Goal: Find specific page/section

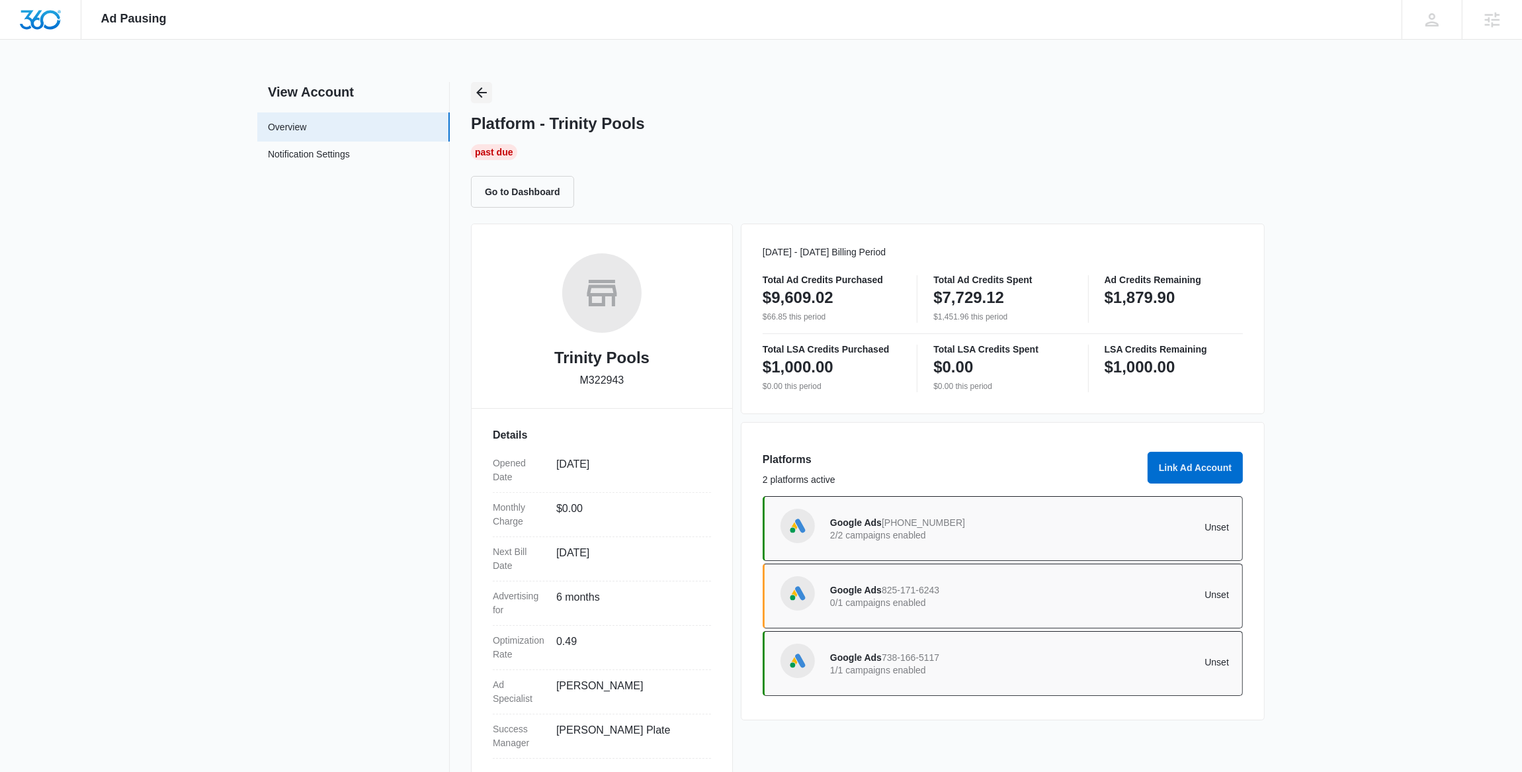
click at [482, 87] on icon "Back" at bounding box center [482, 93] width 16 height 16
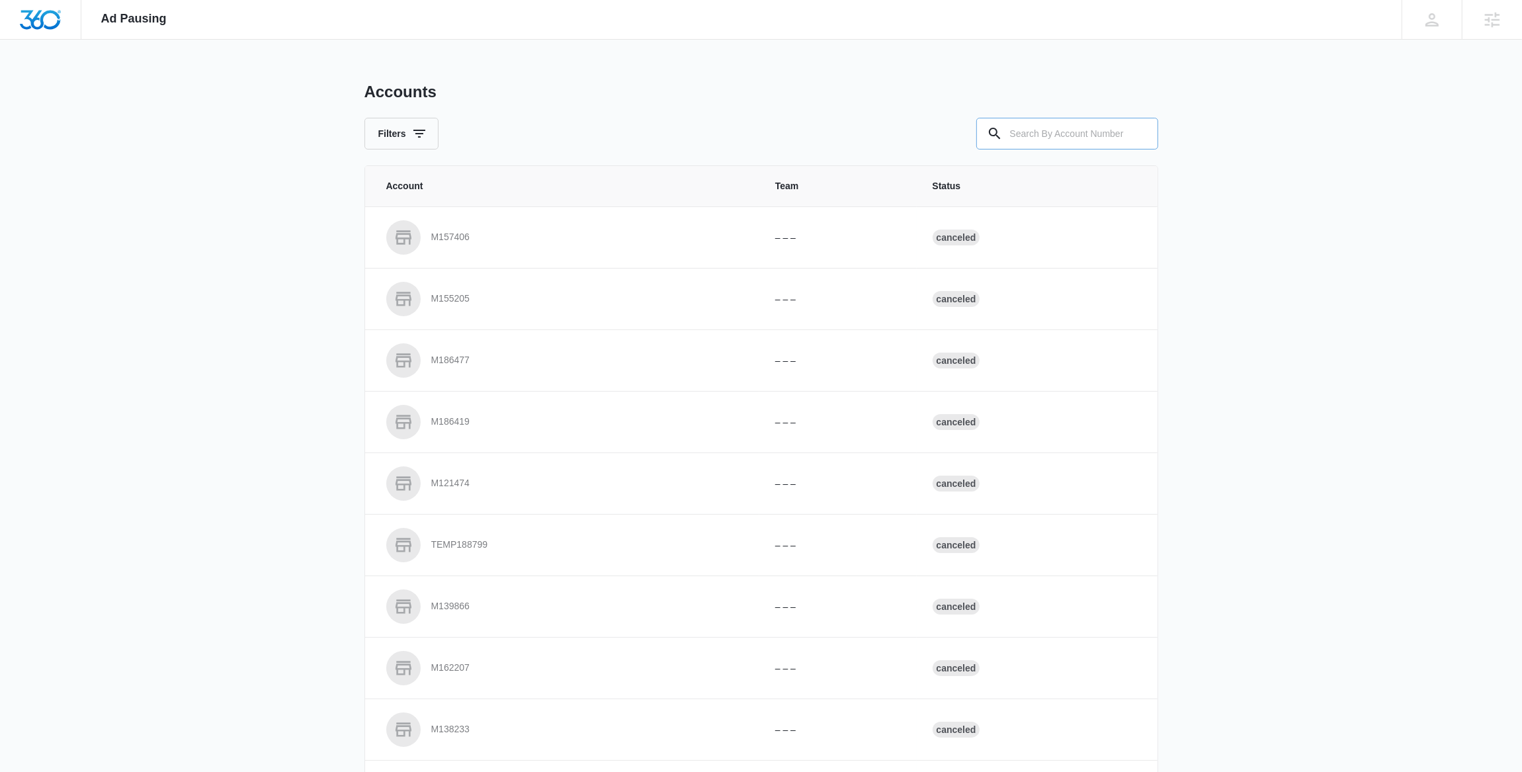
click at [1071, 136] on input "text" at bounding box center [1067, 134] width 182 height 32
paste input "M1003"
type input "M1003"
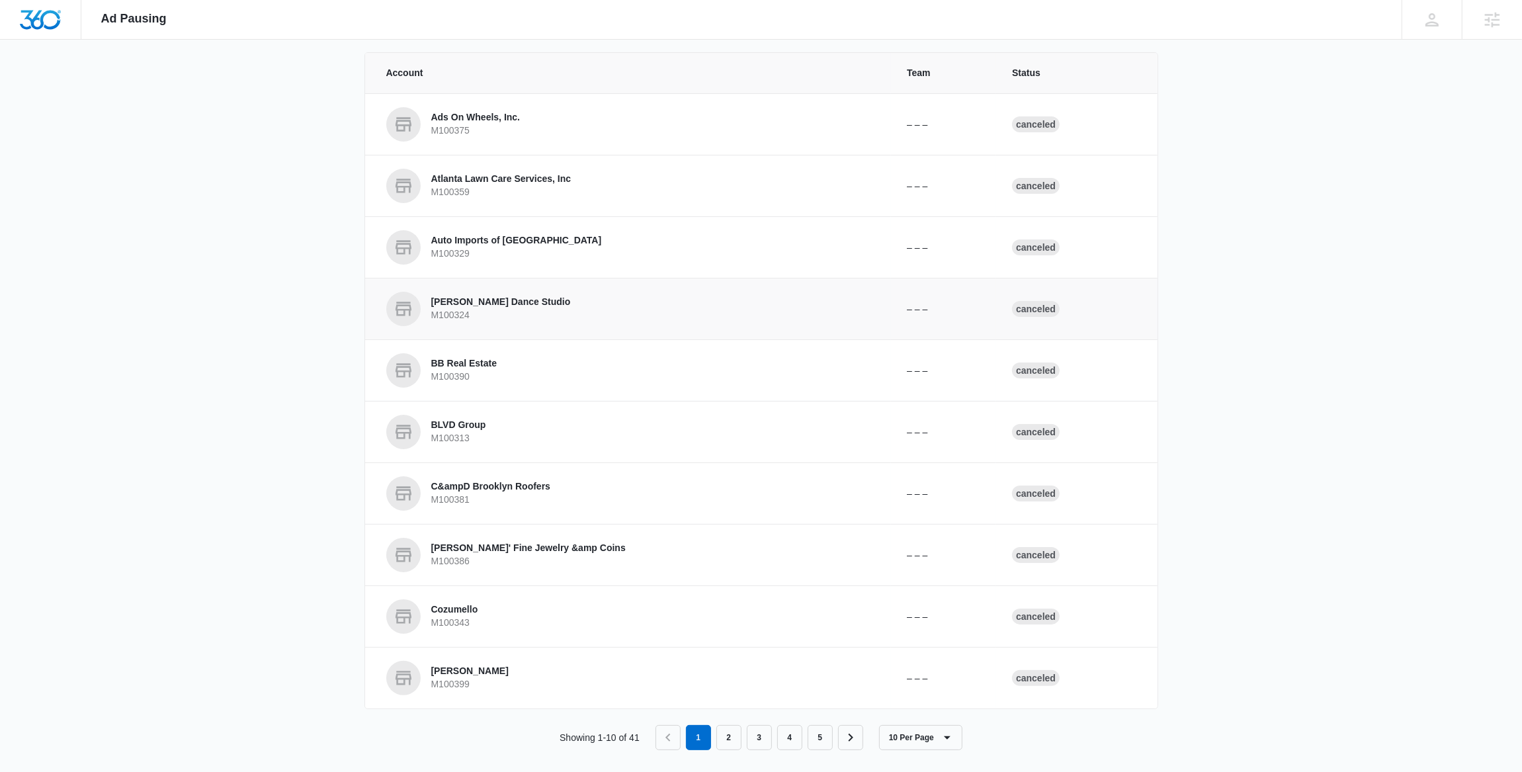
scroll to position [124, 0]
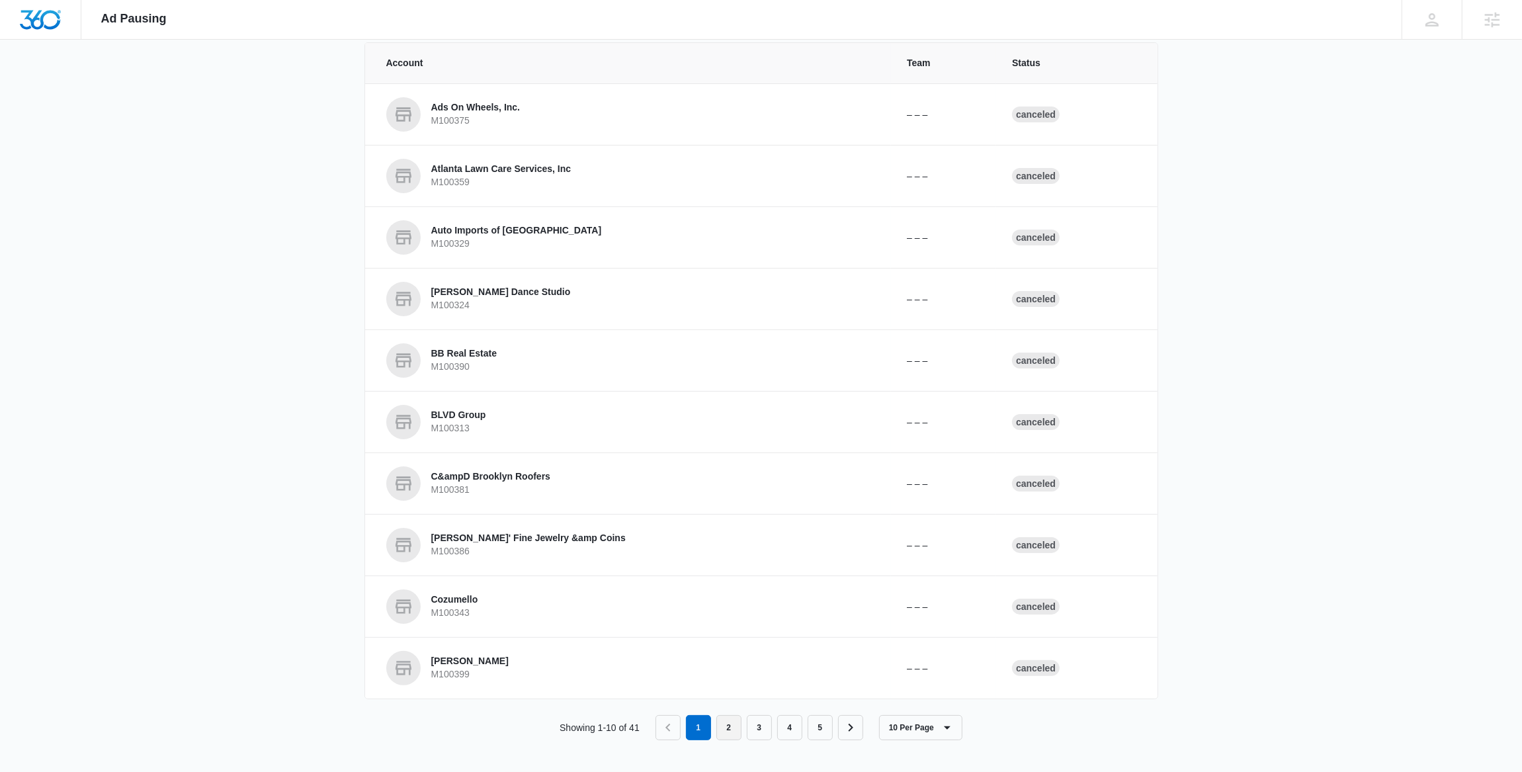
click at [732, 732] on link "2" at bounding box center [728, 727] width 25 height 25
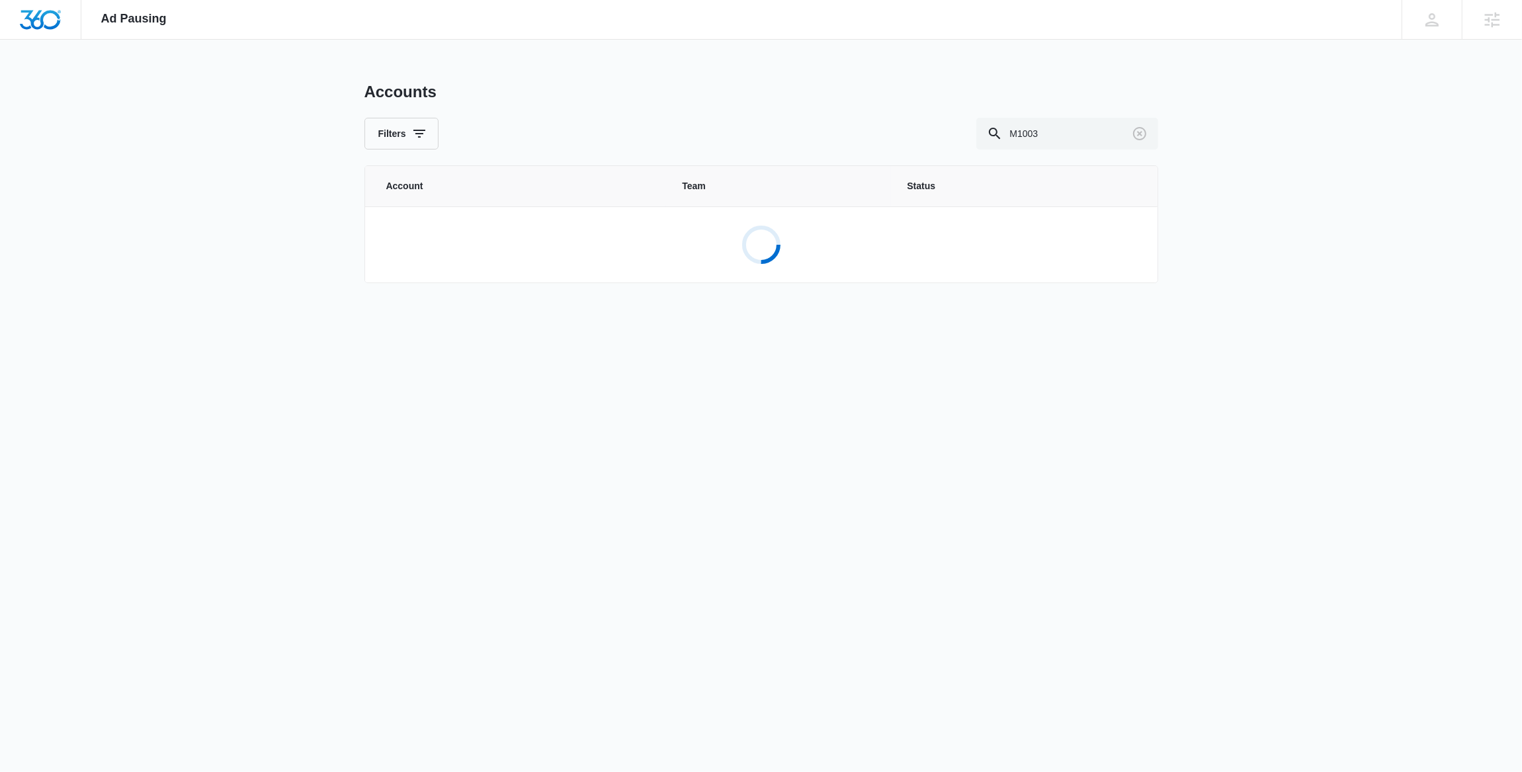
scroll to position [0, 0]
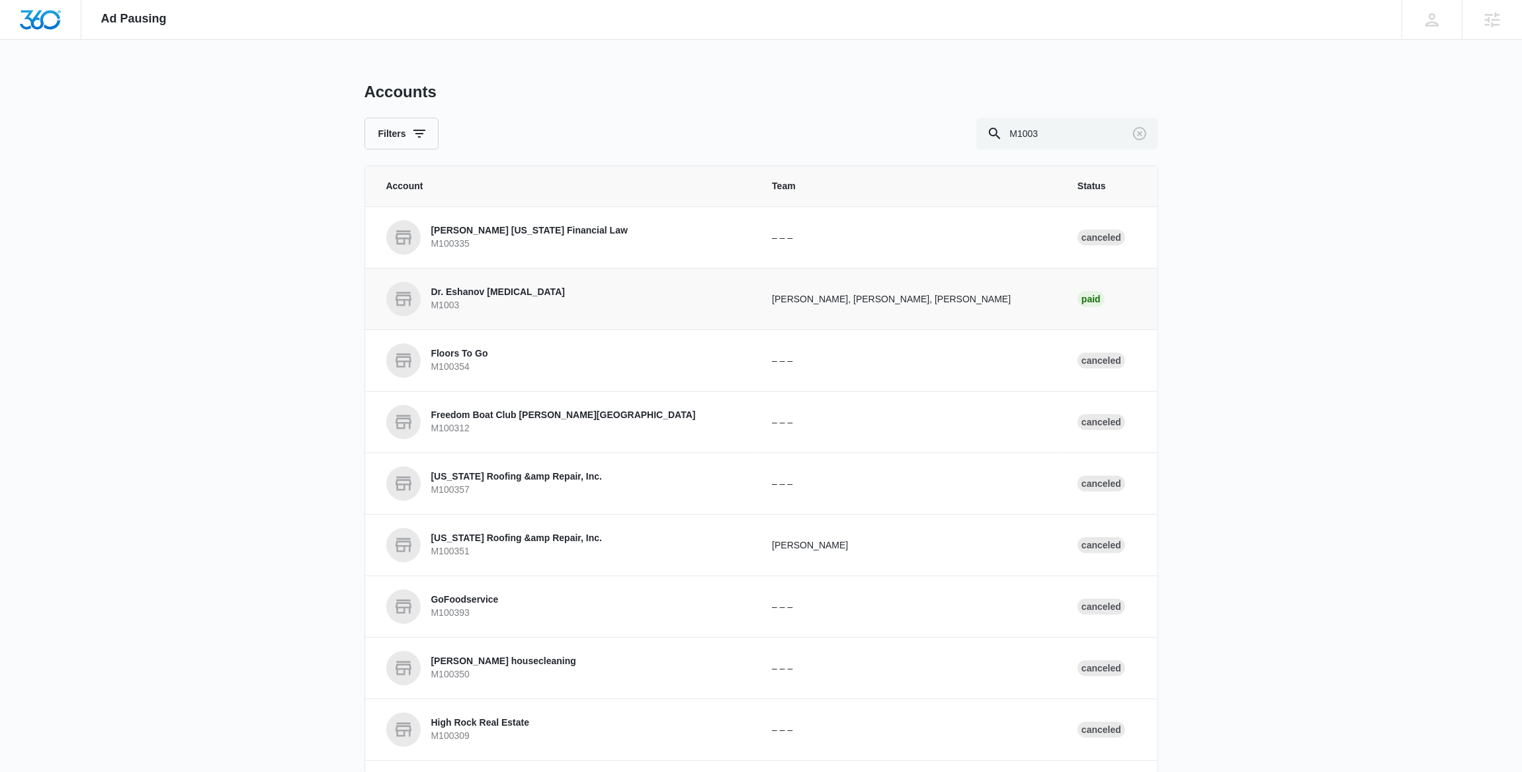
click at [523, 282] on link "Dr. Eshanov [MEDICAL_DATA] M1003" at bounding box center [563, 299] width 355 height 34
